Goal: Check status

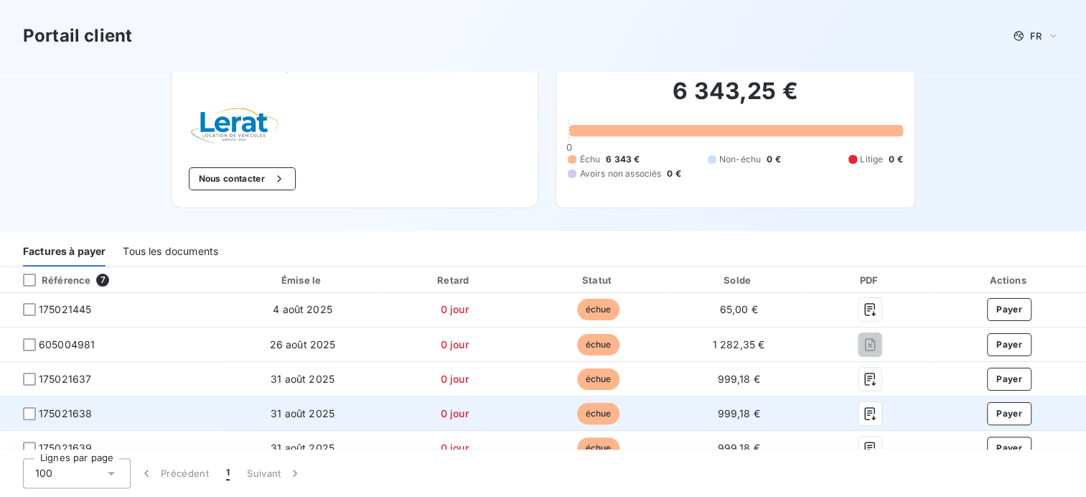
scroll to position [72, 0]
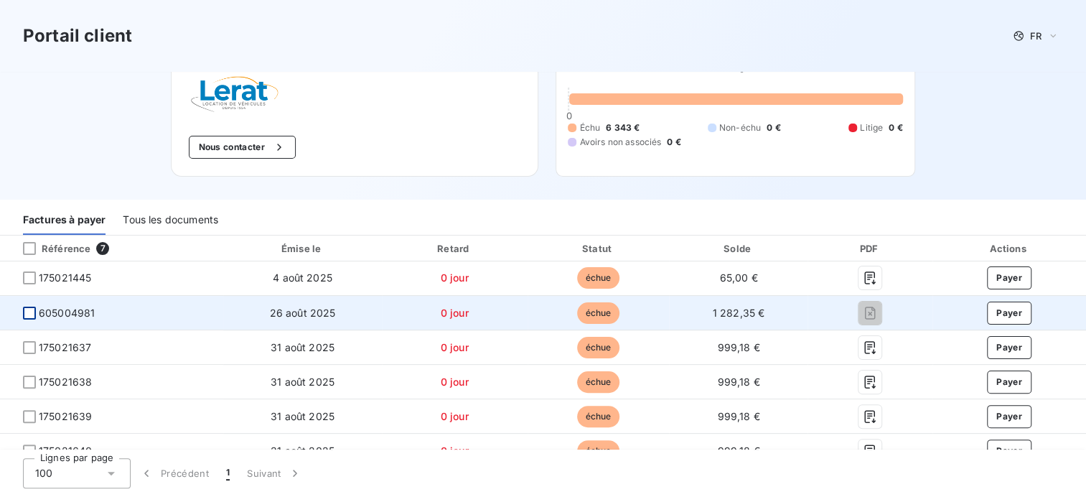
click at [33, 312] on div at bounding box center [29, 313] width 13 height 13
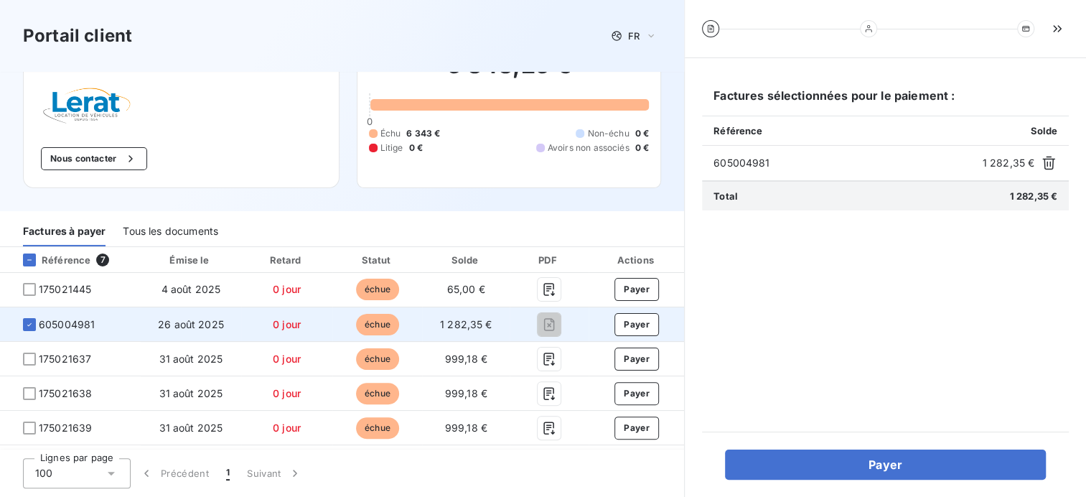
click at [284, 332] on td "0 jour" at bounding box center [287, 324] width 92 height 34
click at [29, 325] on icon at bounding box center [29, 324] width 9 height 9
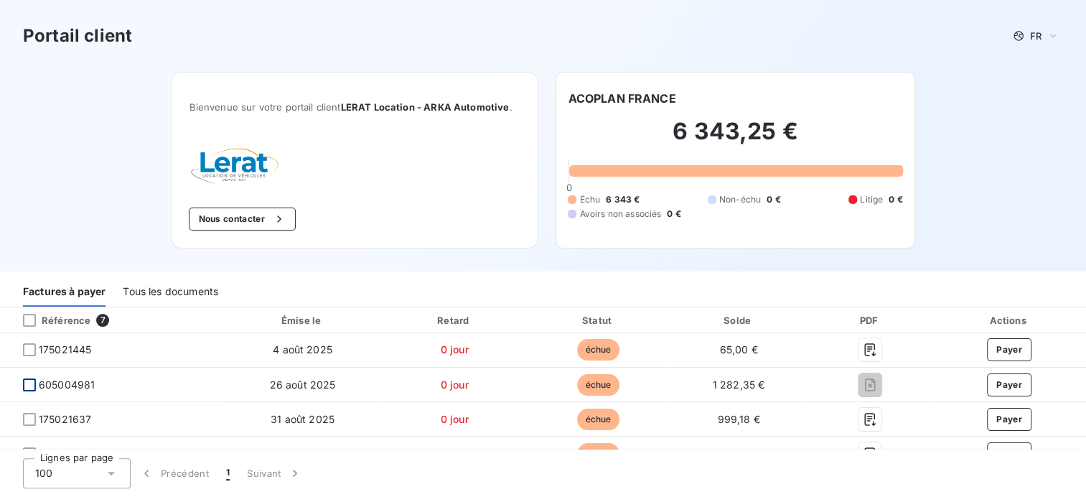
click at [712, 131] on h2 "6 343,25 €" at bounding box center [735, 138] width 335 height 43
click at [184, 283] on div "Tous les documents" at bounding box center [170, 291] width 95 height 30
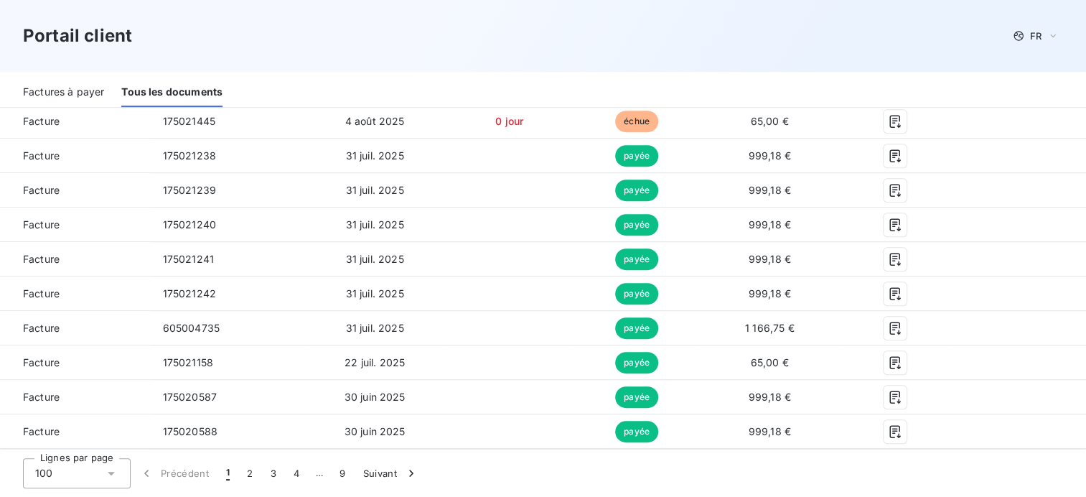
scroll to position [431, 0]
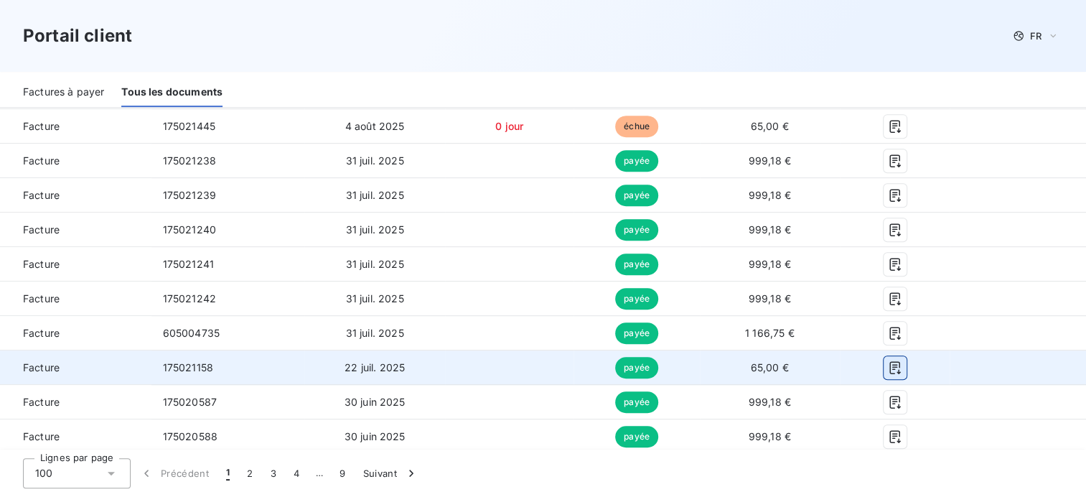
click at [888, 365] on icon "button" at bounding box center [895, 367] width 14 height 14
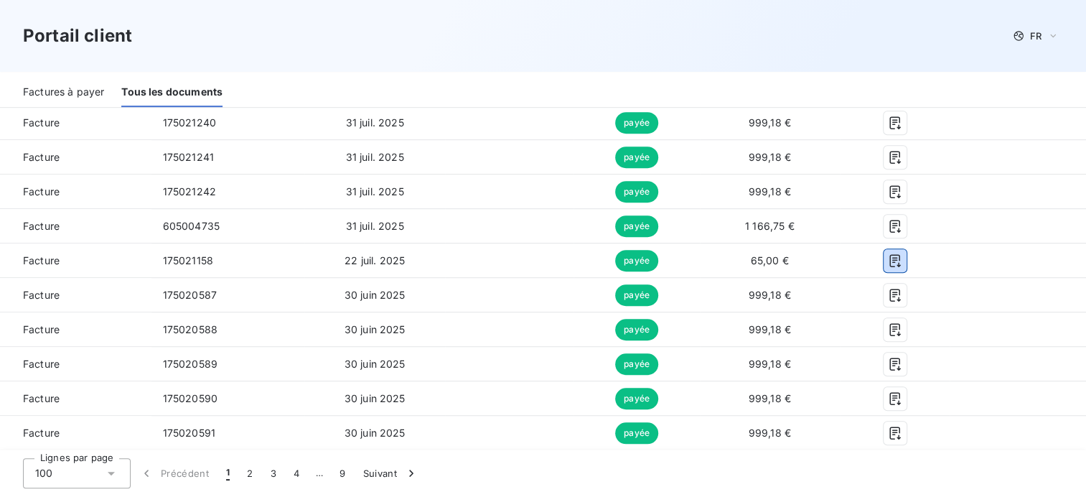
scroll to position [502, 0]
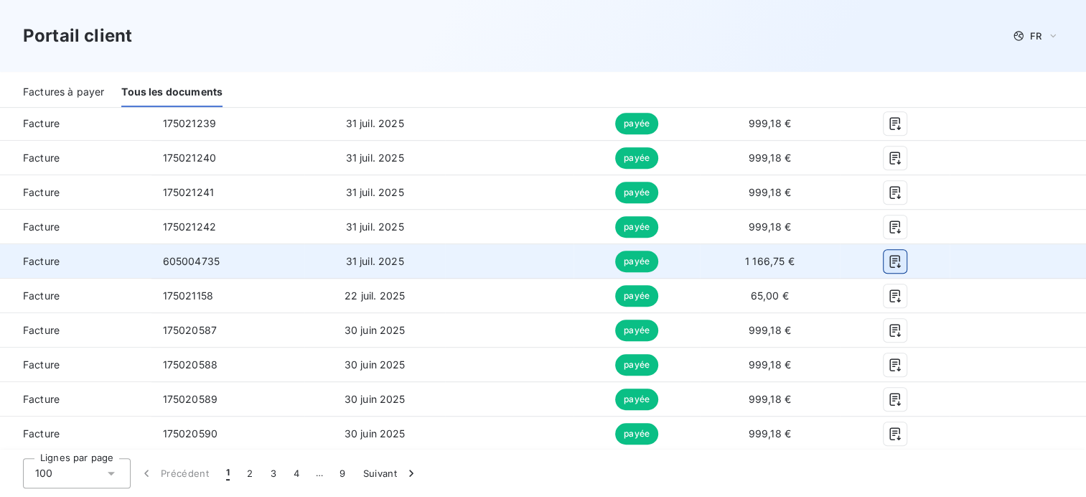
click at [889, 263] on icon "button" at bounding box center [894, 261] width 11 height 13
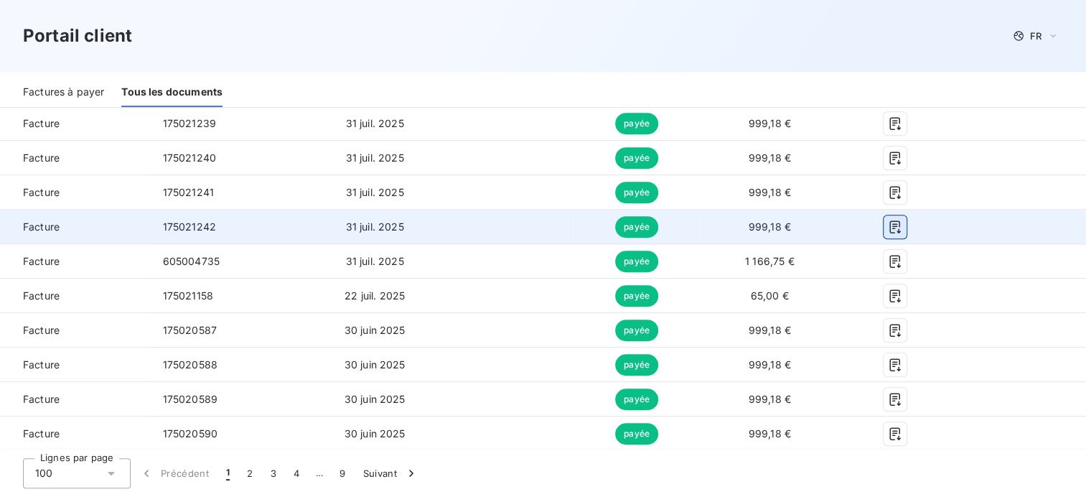
click at [888, 228] on icon "button" at bounding box center [895, 227] width 14 height 14
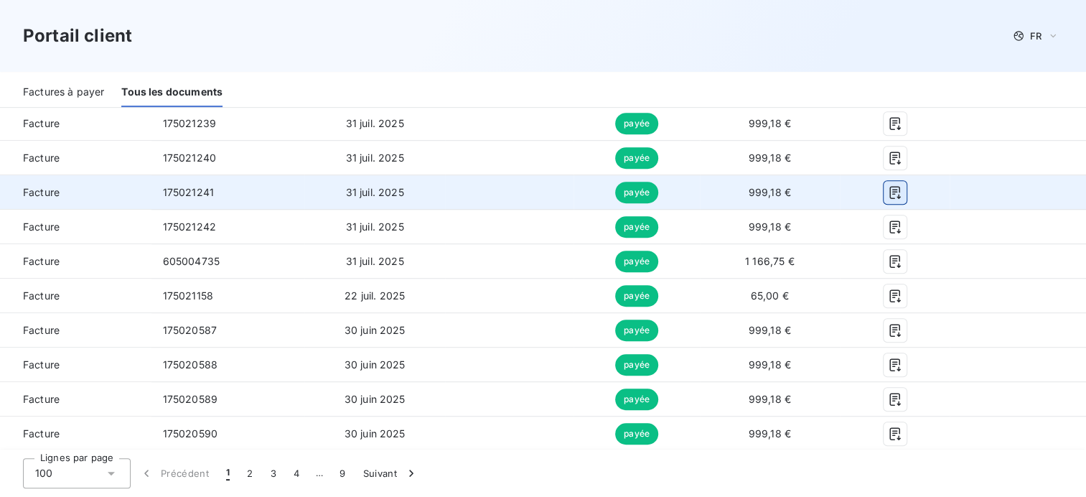
click at [889, 189] on icon "button" at bounding box center [894, 192] width 11 height 13
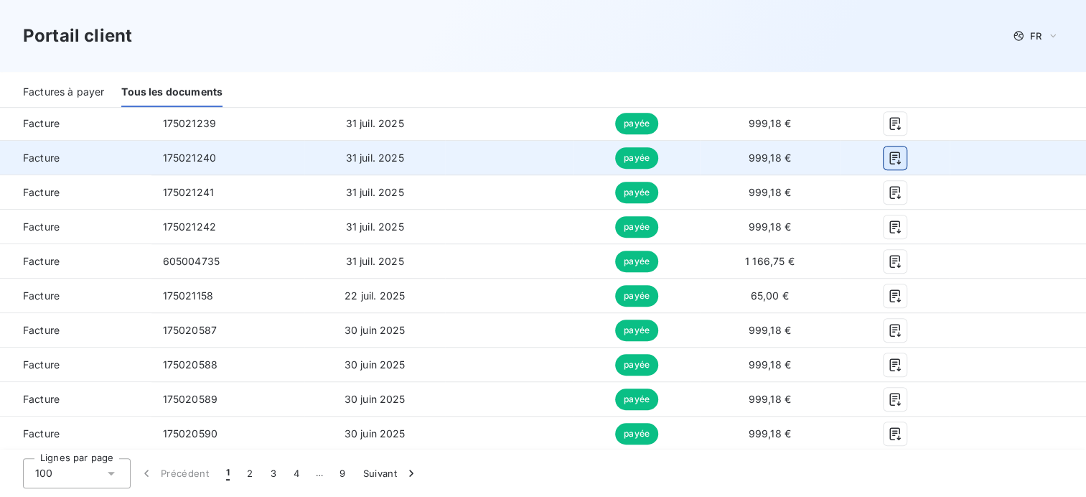
click at [891, 153] on icon "button" at bounding box center [895, 158] width 14 height 14
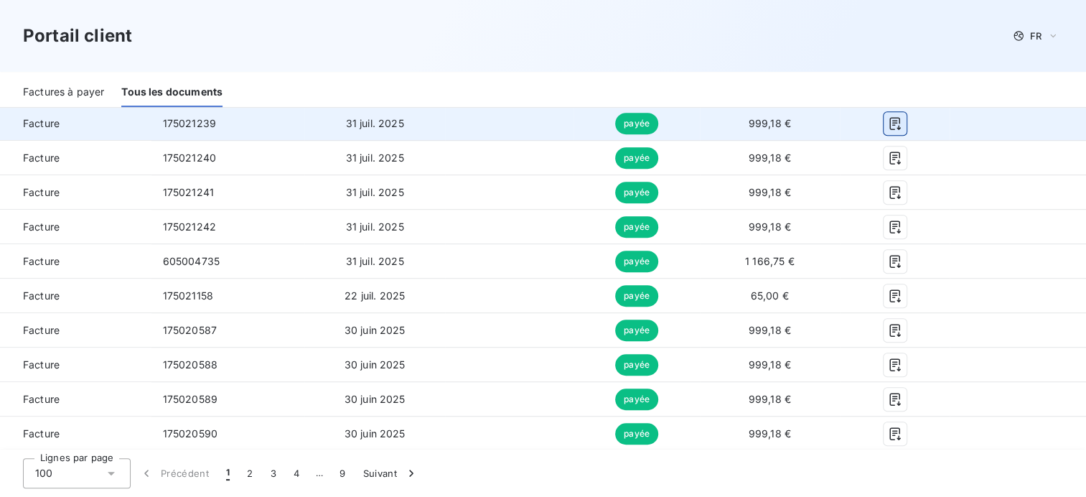
click at [884, 118] on button "button" at bounding box center [895, 123] width 23 height 23
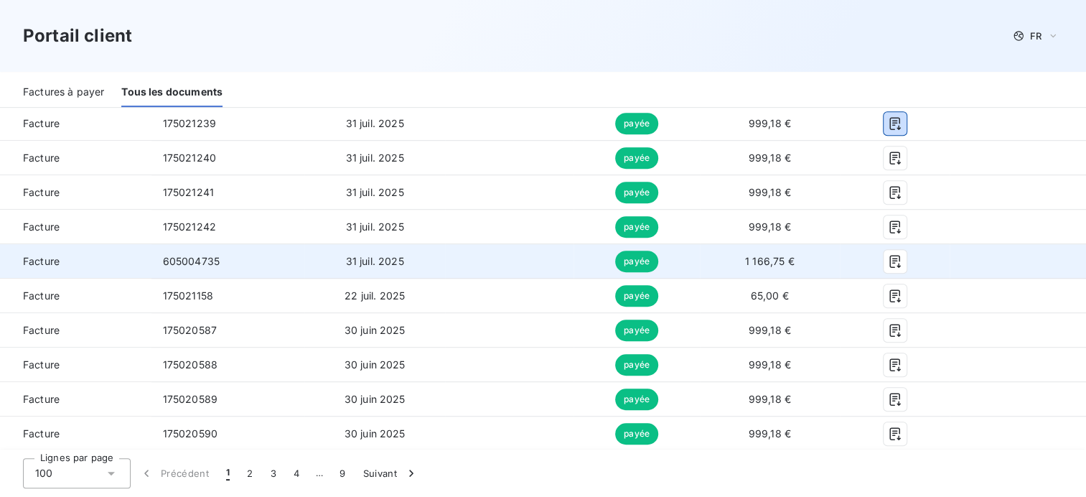
scroll to position [431, 0]
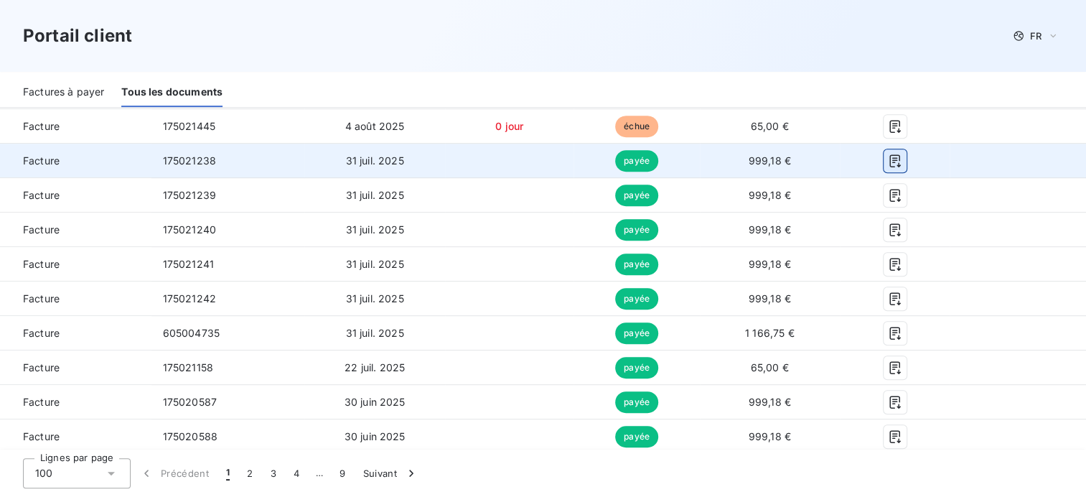
click at [889, 159] on icon "button" at bounding box center [894, 160] width 11 height 13
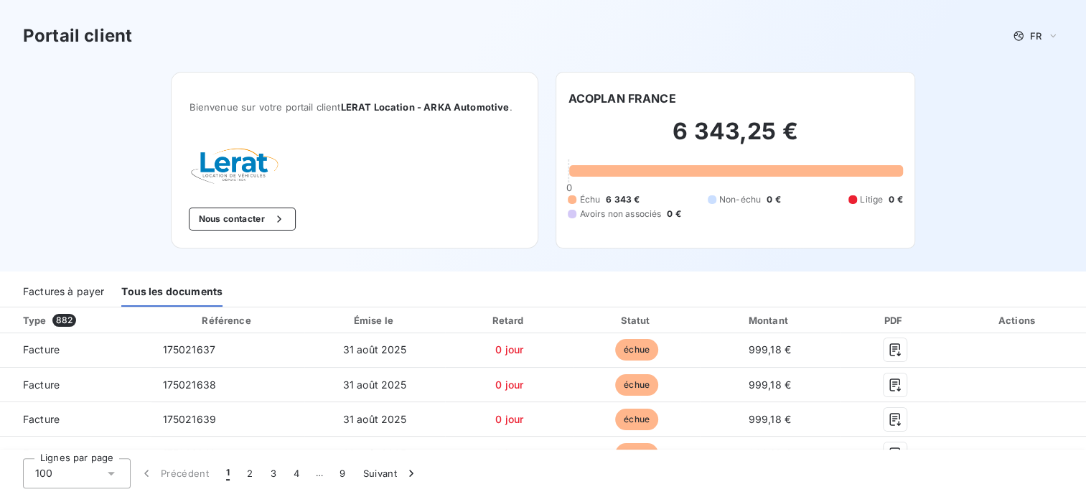
scroll to position [0, 0]
